Goal: Task Accomplishment & Management: Manage account settings

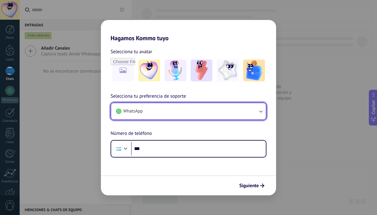
click at [158, 109] on button "WhatsApp" at bounding box center [188, 111] width 155 height 16
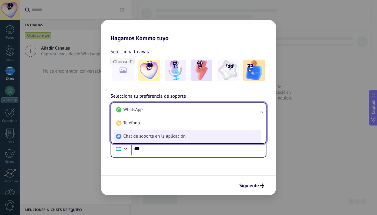
click at [163, 139] on span "Chat de soporte en la aplicación" at bounding box center [154, 136] width 62 height 6
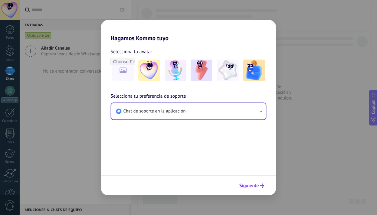
click at [255, 187] on span "Siguiente" at bounding box center [249, 186] width 20 height 4
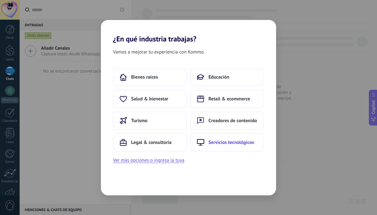
click at [225, 139] on button "Servicios tecnológicos" at bounding box center [227, 142] width 74 height 18
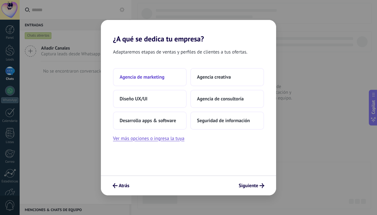
click at [166, 79] on button "Agencia de marketing" at bounding box center [150, 77] width 74 height 18
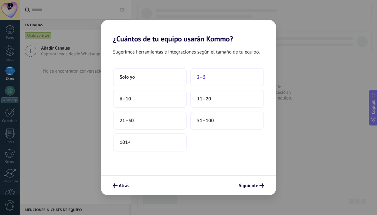
click at [208, 78] on button "2–5" at bounding box center [227, 77] width 74 height 18
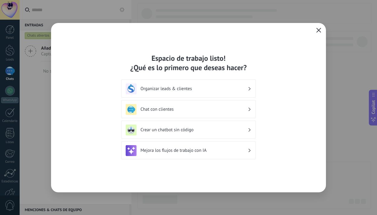
click at [319, 31] on icon "button" at bounding box center [319, 30] width 5 height 5
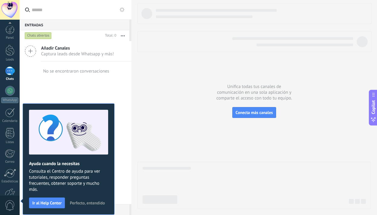
scroll to position [37, 0]
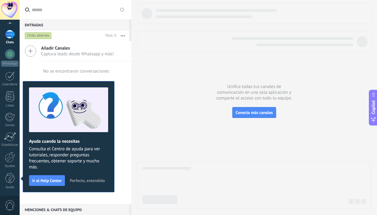
click at [10, 8] on div at bounding box center [10, 10] width 20 height 20
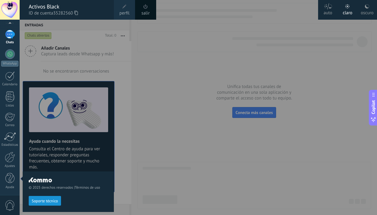
scroll to position [0, 0]
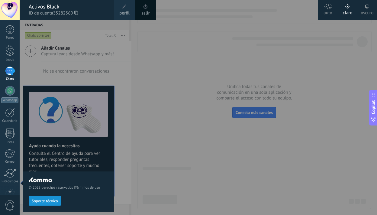
click at [366, 8] on icon at bounding box center [367, 6] width 5 height 5
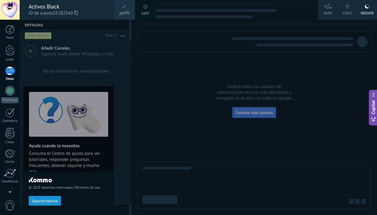
click at [128, 8] on span at bounding box center [124, 6] width 7 height 7
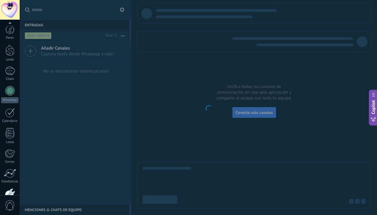
scroll to position [37, 0]
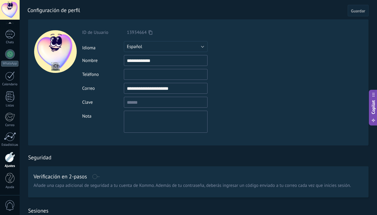
click at [62, 65] on div at bounding box center [55, 51] width 43 height 43
click at [52, 69] on input "file" at bounding box center [55, 66] width 8 height 8
type input "**********"
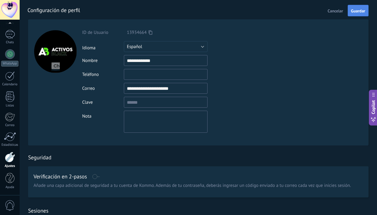
click at [359, 14] on button "Guardar" at bounding box center [358, 10] width 21 height 11
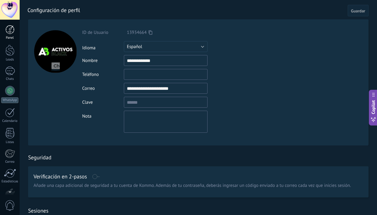
click at [9, 34] on div at bounding box center [9, 29] width 9 height 9
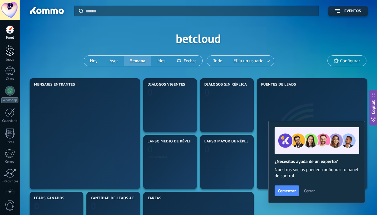
click at [10, 49] on div at bounding box center [9, 50] width 9 height 11
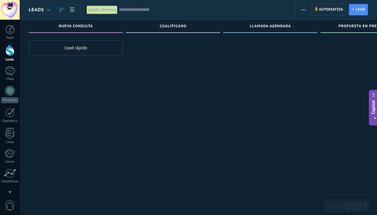
click at [45, 11] on div at bounding box center [49, 10] width 10 height 12
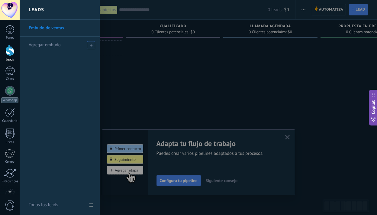
click at [49, 46] on span "Agregar embudo" at bounding box center [45, 45] width 32 height 6
type input "******"
click at [93, 44] on span at bounding box center [91, 45] width 5 height 4
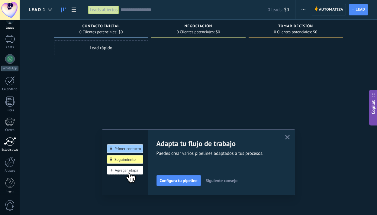
scroll to position [37, 0]
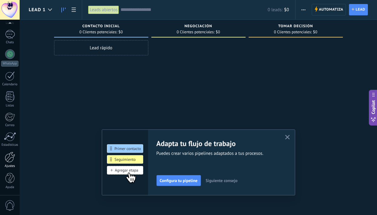
click at [10, 161] on div at bounding box center [10, 157] width 10 height 11
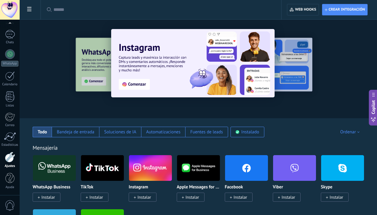
click at [54, 197] on span "Instalar" at bounding box center [48, 196] width 14 height 5
click at [54, 163] on body ".abccls-1,.abccls-2{fill-rule:evenodd}.abccls-2{fill:#fff} .abfcls-1{fill:none}…" at bounding box center [188, 107] width 377 height 215
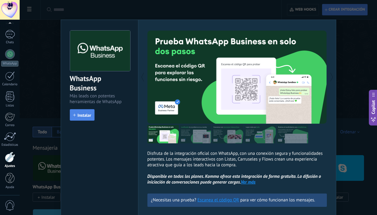
click at [85, 117] on span "Instalar" at bounding box center [85, 115] width 14 height 4
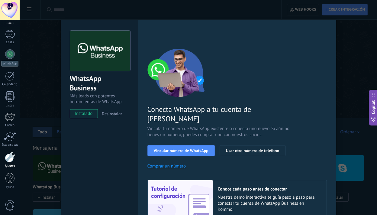
click at [49, 78] on div "WhatsApp Business Más leads con potentes herramientas de WhatsApp instalado Des…" at bounding box center [199, 107] width 358 height 215
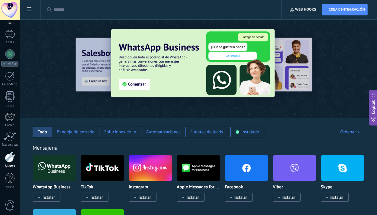
click at [28, 14] on span at bounding box center [29, 10] width 10 height 12
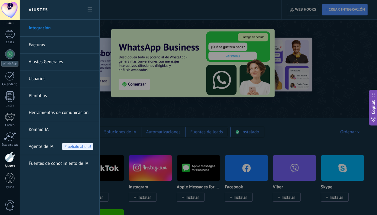
click at [50, 44] on link "Facturas" at bounding box center [61, 45] width 65 height 17
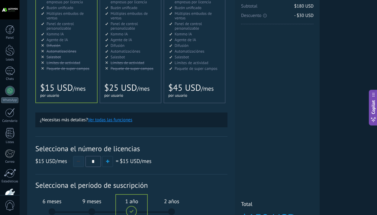
scroll to position [102, 0]
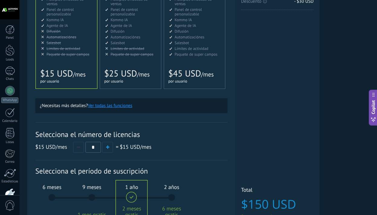
click at [54, 197] on div "6 meses $90 USD" at bounding box center [52, 200] width 33 height 43
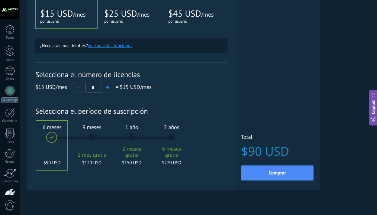
scroll to position [163, 0]
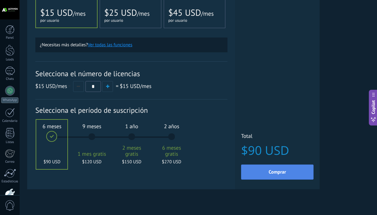
click at [262, 176] on button "Comprar" at bounding box center [277, 171] width 73 height 15
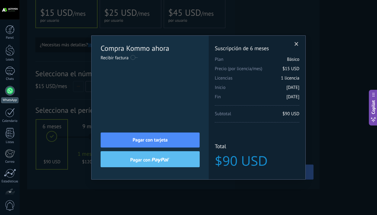
scroll to position [37, 0]
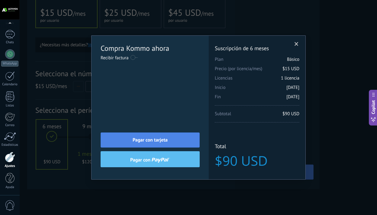
click at [154, 138] on span "Pagar con tarjeta" at bounding box center [150, 140] width 35 height 4
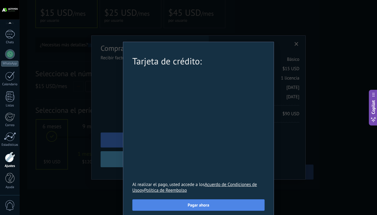
click at [176, 206] on button "Pagar ahora" at bounding box center [198, 204] width 132 height 11
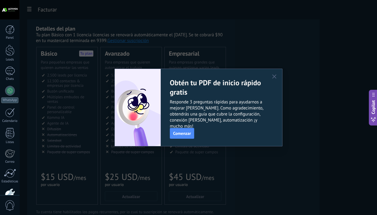
click at [274, 76] on use "button" at bounding box center [274, 76] width 4 height 4
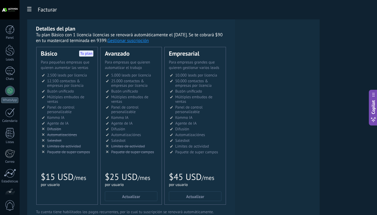
scroll to position [37, 0]
click at [126, 41] on button "Gestionar suscripción" at bounding box center [128, 41] width 41 height 6
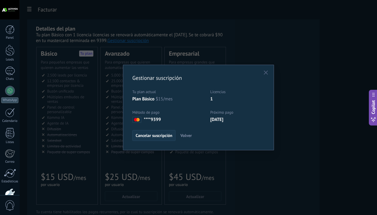
click at [162, 136] on span "Cancelar suscripción" at bounding box center [154, 135] width 37 height 4
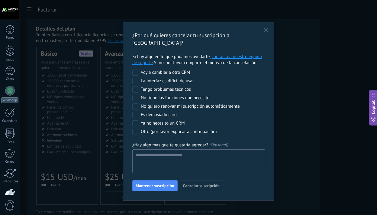
click at [173, 103] on div "No quiero renovar mi suscripción automáticamente" at bounding box center [190, 106] width 99 height 6
click at [194, 180] on button "Cancelar suscripción" at bounding box center [201, 185] width 43 height 11
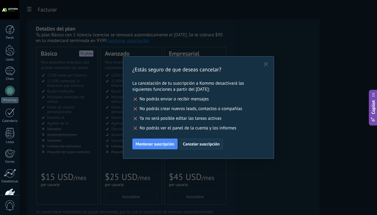
click at [200, 146] on span "Cancelar suscripción" at bounding box center [201, 144] width 37 height 4
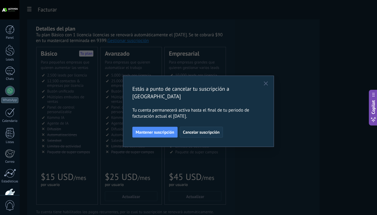
click at [200, 130] on span "Cancelar suscripción" at bounding box center [201, 132] width 37 height 4
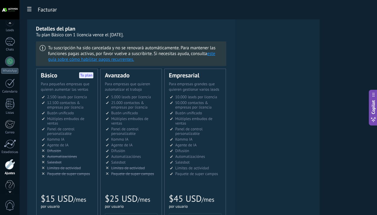
scroll to position [19, 0]
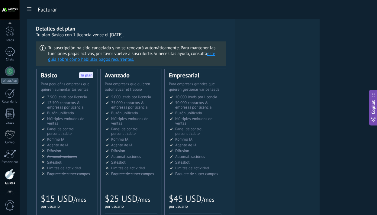
click at [9, 14] on div at bounding box center [10, 10] width 20 height 20
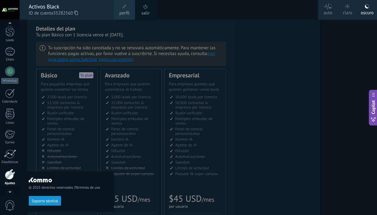
scroll to position [37, 0]
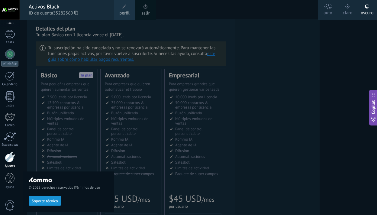
click at [118, 7] on link "perfil" at bounding box center [124, 10] width 21 height 20
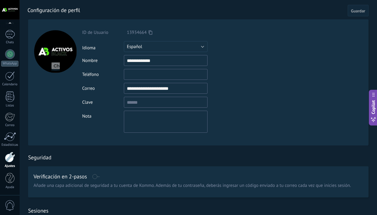
drag, startPoint x: 186, startPoint y: 88, endPoint x: 117, endPoint y: 88, distance: 68.9
click at [117, 88] on div "**********" at bounding box center [179, 88] width 195 height 11
click at [167, 88] on input "**********" at bounding box center [166, 88] width 84 height 11
drag, startPoint x: 182, startPoint y: 89, endPoint x: 125, endPoint y: 88, distance: 56.8
click at [125, 88] on input "**********" at bounding box center [166, 88] width 84 height 11
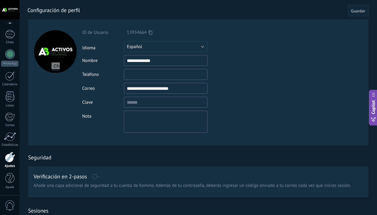
click at [7, 7] on div at bounding box center [10, 10] width 20 height 20
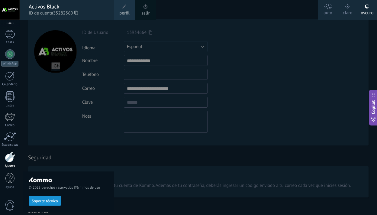
click at [146, 12] on link "salir" at bounding box center [146, 13] width 8 height 7
